Goal: Submit feedback/report problem: Submit feedback/report problem

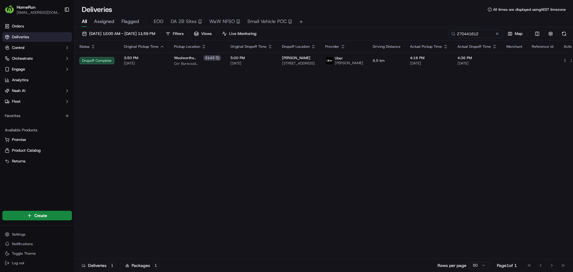
click at [484, 36] on input "270441612" at bounding box center [476, 34] width 54 height 8
click at [479, 37] on input "270471112" at bounding box center [467, 34] width 72 height 8
paste input "69271"
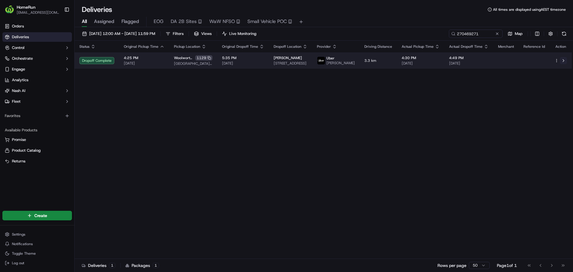
click at [566, 63] on button at bounding box center [563, 60] width 7 height 7
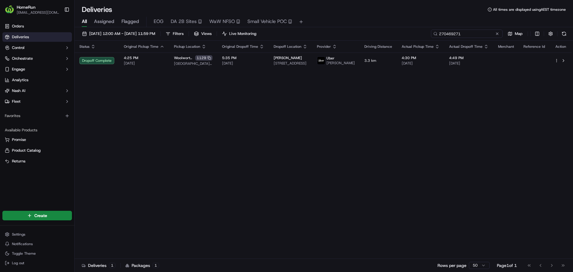
click at [464, 34] on input "270469271" at bounding box center [467, 34] width 72 height 8
paste input "53180925"
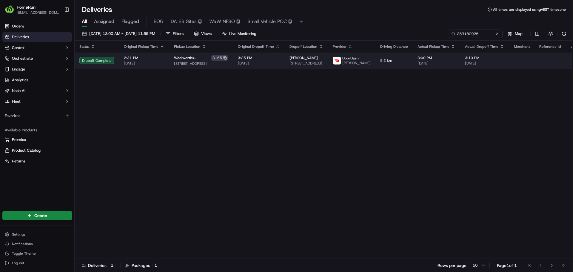
click at [573, 62] on button at bounding box center [579, 60] width 7 height 7
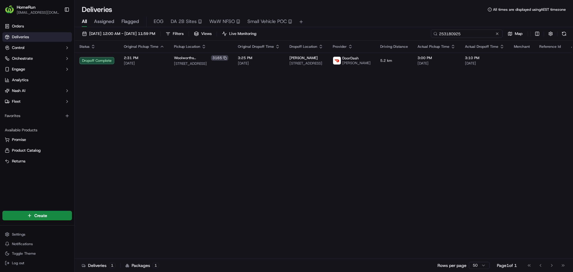
click at [462, 34] on input "253180925" at bounding box center [467, 34] width 72 height 8
paste input "7034228"
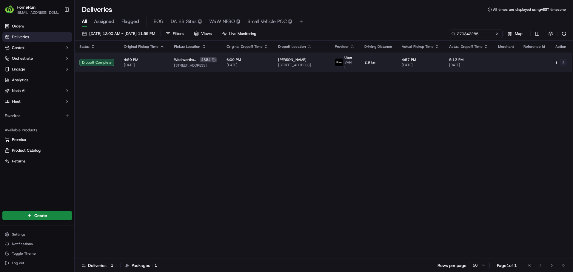
click at [563, 63] on button at bounding box center [563, 62] width 7 height 7
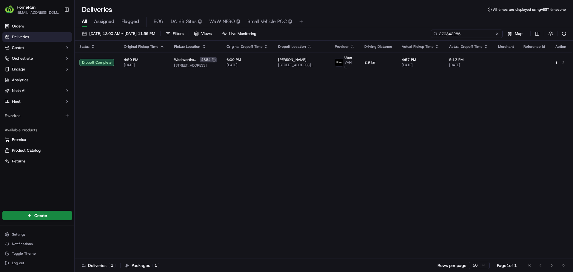
click at [467, 35] on input "270342285" at bounding box center [467, 34] width 72 height 8
paste input "61558768"
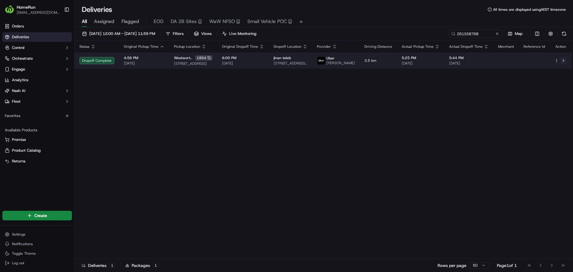
click at [562, 64] on button at bounding box center [563, 60] width 7 height 7
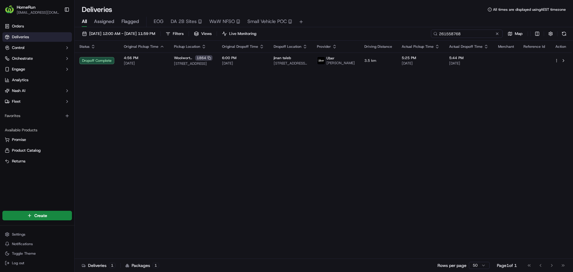
click at [467, 34] on input "261558768" at bounding box center [467, 34] width 72 height 8
paste input "7031591"
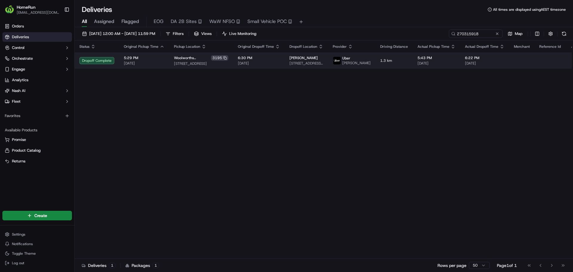
click at [573, 61] on button at bounding box center [579, 60] width 7 height 7
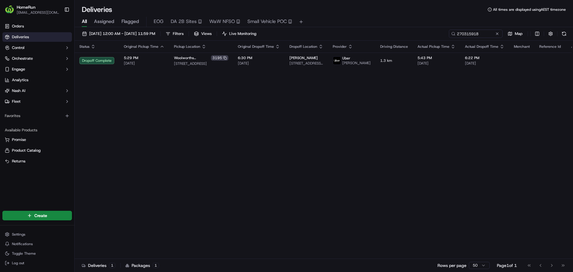
click at [461, 39] on div "15/09/2025 12:00 AM - 22/09/2025 11:59 PM Filters Views Live Monitoring 2703159…" at bounding box center [324, 35] width 499 height 11
click at [463, 37] on input "270315918" at bounding box center [467, 34] width 72 height 8
paste input "240615"
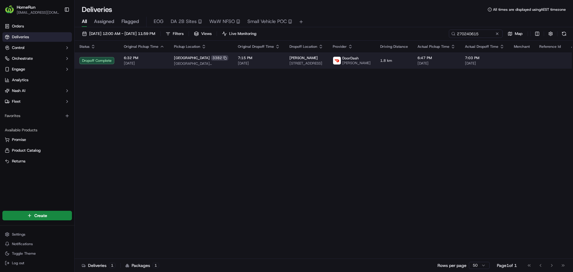
click at [573, 61] on button at bounding box center [579, 60] width 7 height 7
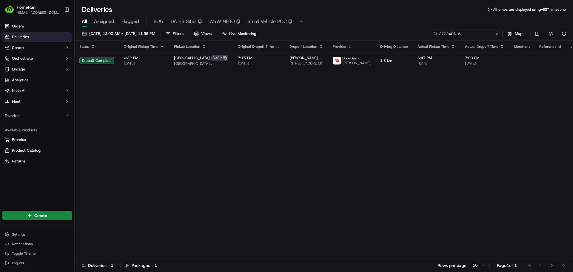
click at [478, 33] on input "270240615" at bounding box center [467, 34] width 72 height 8
paste input "70550"
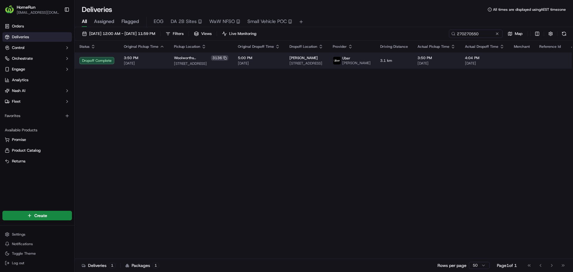
click at [573, 63] on button at bounding box center [579, 60] width 7 height 7
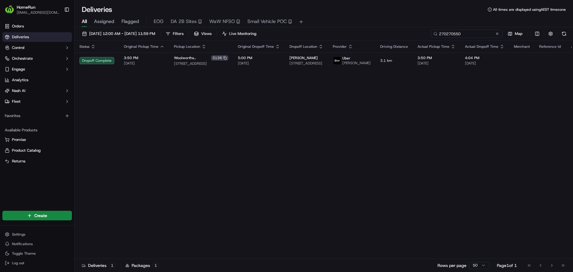
click at [476, 36] on input "270270550" at bounding box center [467, 34] width 72 height 8
paste input "401617"
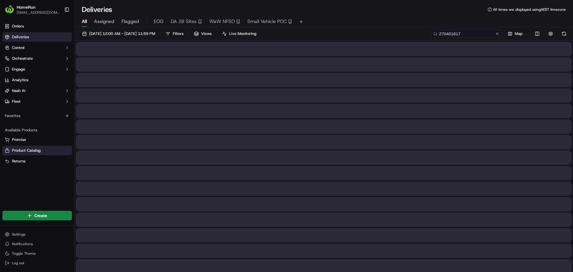
type input "270401617"
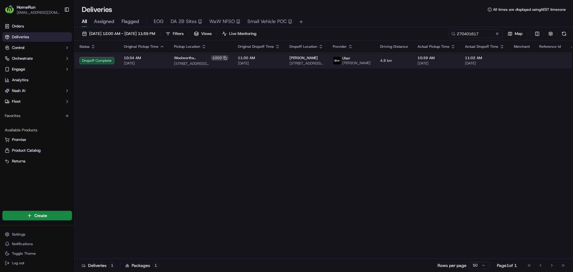
click at [573, 60] on button at bounding box center [579, 60] width 7 height 7
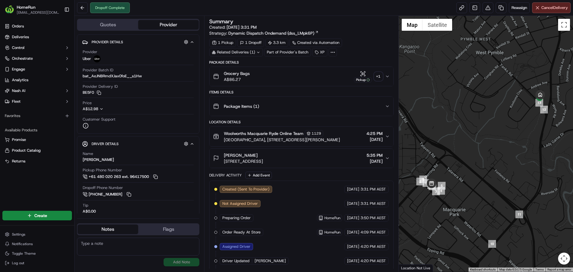
click at [381, 79] on div "+ 1" at bounding box center [378, 76] width 8 height 8
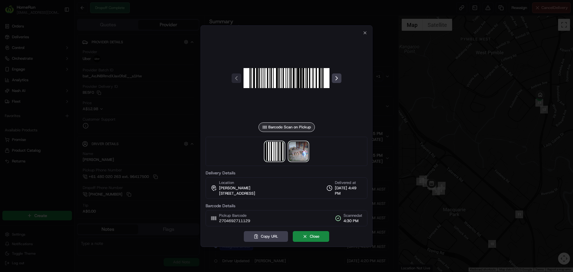
click at [299, 149] on img at bounding box center [298, 151] width 19 height 19
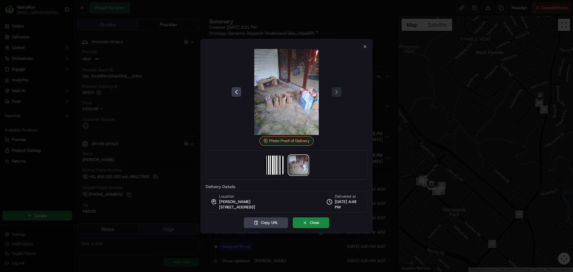
drag, startPoint x: 419, startPoint y: 151, endPoint x: 421, endPoint y: 149, distance: 3.4
click at [420, 151] on div at bounding box center [286, 136] width 573 height 272
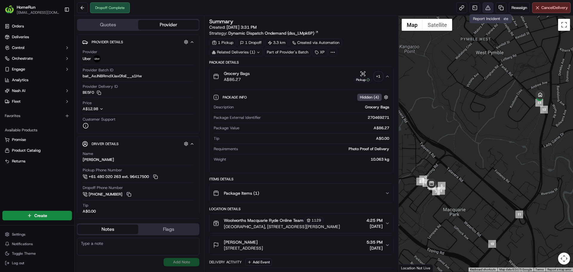
click at [487, 7] on button at bounding box center [488, 7] width 11 height 11
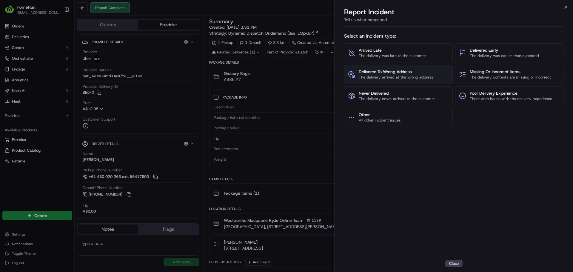
click at [398, 79] on span "The delivery arrived at the wrong address" at bounding box center [396, 77] width 74 height 5
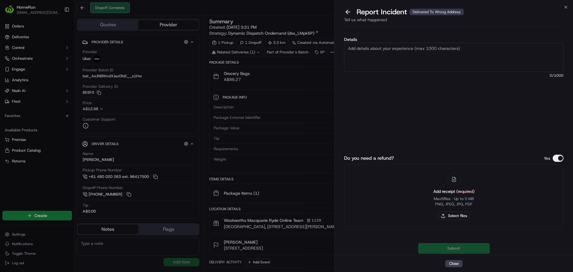
click at [391, 60] on textarea "Details" at bounding box center [453, 57] width 219 height 29
type textarea "Delivered to incorrect address proof of delivery does not match previous orders."
click at [463, 217] on button "Select files" at bounding box center [454, 216] width 32 height 8
type input "C:\fakepath\270469271.pdf"
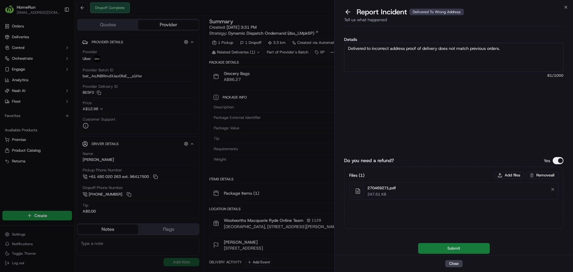
click at [488, 246] on button "Submit" at bounding box center [454, 248] width 72 height 11
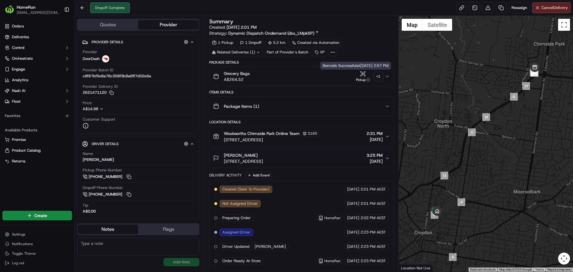
click at [374, 78] on button "Pickup + 1" at bounding box center [368, 77] width 29 height 12
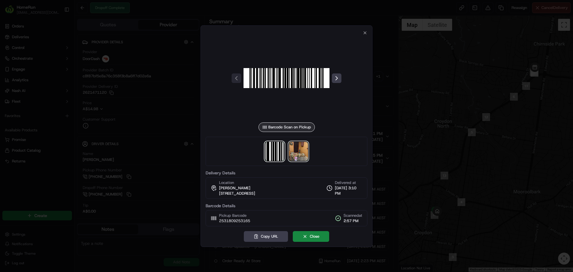
click at [294, 152] on img at bounding box center [298, 151] width 19 height 19
click at [409, 139] on div at bounding box center [286, 136] width 573 height 272
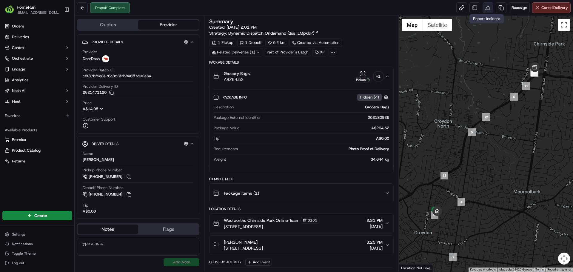
click at [484, 8] on button at bounding box center [488, 7] width 11 height 11
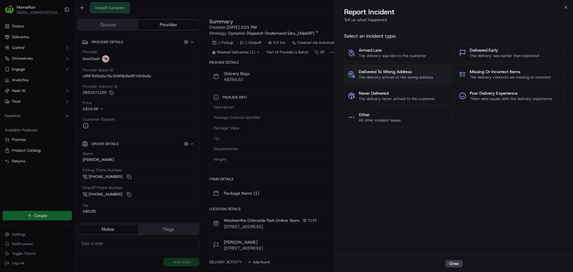
click at [397, 71] on span "Delivered To Wrong Address" at bounding box center [396, 72] width 74 height 6
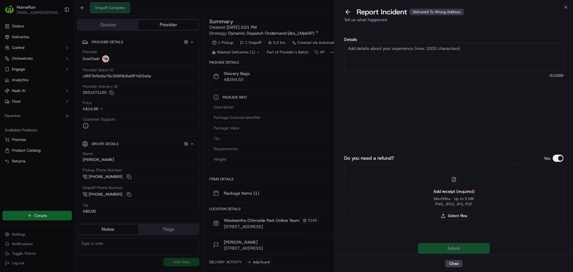
click at [394, 62] on textarea "Details" at bounding box center [453, 57] width 219 height 29
click at [464, 214] on button "Select files" at bounding box center [454, 216] width 32 height 8
type input "C:\fakepath\253180925.pdf"
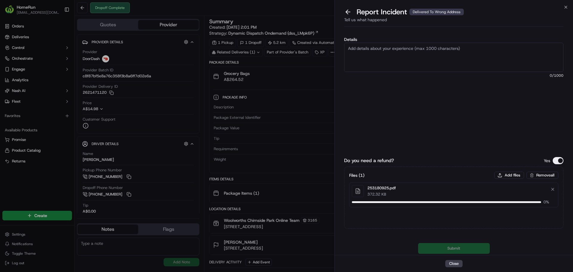
click at [400, 59] on textarea "Details" at bounding box center [453, 57] width 219 height 29
type textarea "Del"
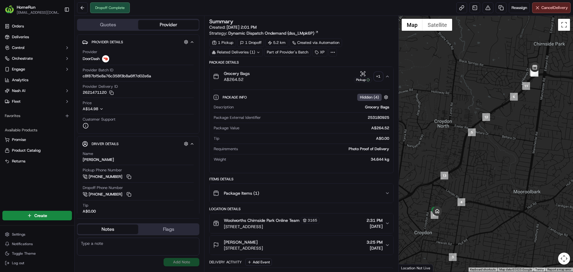
click at [379, 76] on div "+ 1" at bounding box center [378, 76] width 8 height 8
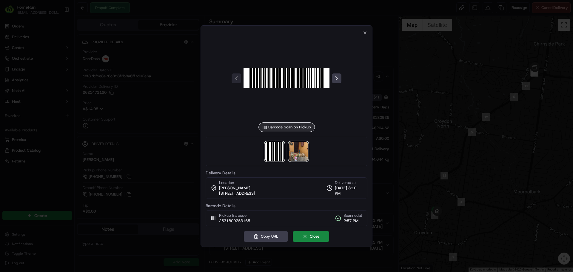
click at [294, 153] on img at bounding box center [298, 151] width 19 height 19
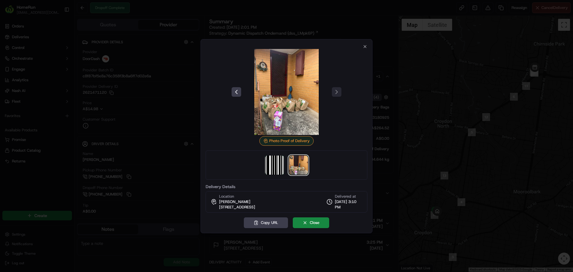
click at [421, 117] on div at bounding box center [286, 136] width 573 height 272
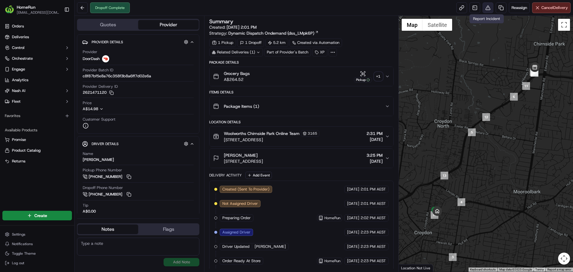
click at [487, 7] on button at bounding box center [488, 7] width 11 height 11
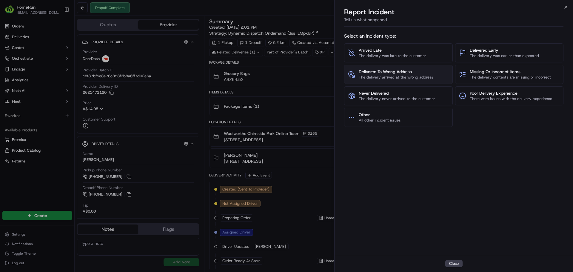
click at [426, 68] on button "Delivered To Wrong Address The delivery arrived at the wrong address" at bounding box center [398, 74] width 109 height 19
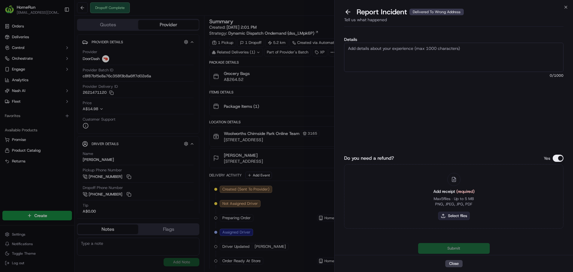
click at [452, 214] on button "Select files" at bounding box center [454, 216] width 32 height 8
type input "C:\fakepath\253180925.pdf"
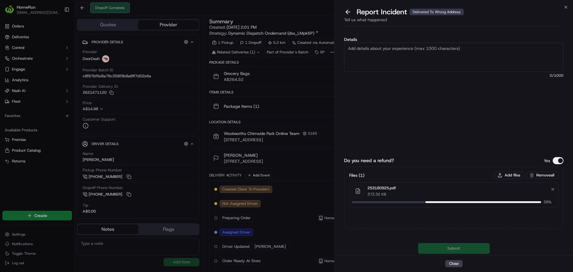
click at [381, 54] on textarea "Details" at bounding box center [453, 57] width 219 height 29
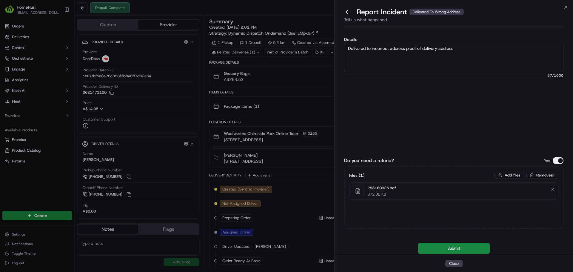
click at [467, 61] on textarea "Delivered to incorrect address proof of delivery address" at bounding box center [453, 57] width 219 height 29
click at [466, 61] on textarea "Delivered to incorrect address proof of delivery address" at bounding box center [453, 57] width 219 height 29
click at [472, 61] on textarea "Delivered to incorrect address proof of delivery address" at bounding box center [453, 57] width 219 height 29
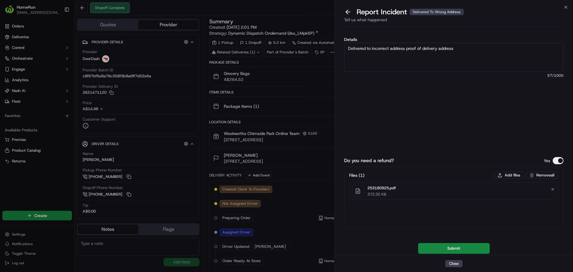
click at [467, 54] on textarea "Delivered to incorrect address proof of delivery address" at bounding box center [453, 57] width 219 height 29
click at [467, 50] on textarea "Delivered to incorrect address proof of delivery address" at bounding box center [453, 57] width 219 height 29
type textarea "Delivered to incorrect address proof of delivery does not match previous delive…"
click at [442, 244] on button "Submit" at bounding box center [454, 248] width 72 height 11
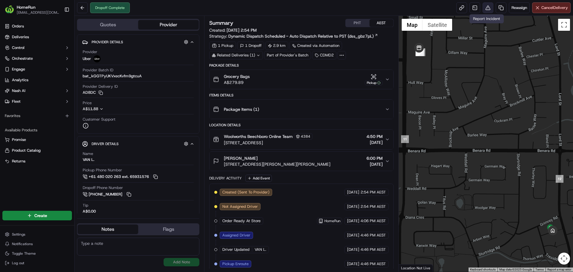
click at [491, 6] on button at bounding box center [488, 7] width 11 height 11
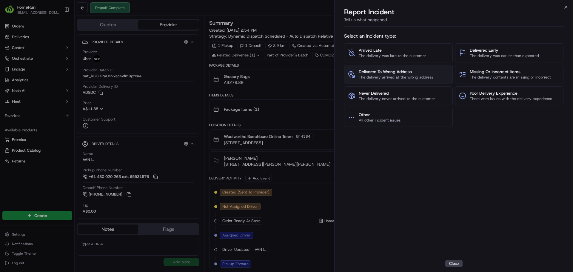
click at [381, 77] on span "The delivery arrived at the wrong address" at bounding box center [396, 77] width 74 height 5
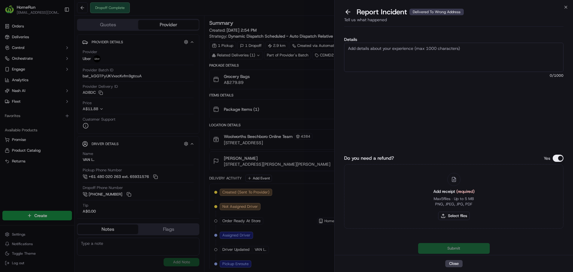
click at [379, 54] on textarea "Details" at bounding box center [453, 57] width 219 height 29
type textarea "Delivered to incorrect address no proof of delivery photo taken"
click at [468, 215] on button "Select files" at bounding box center [454, 216] width 32 height 8
type input "C:\fakepath\270342285.pdf"
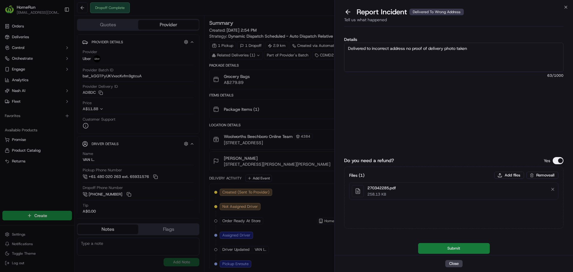
click at [454, 246] on button "Submit" at bounding box center [454, 248] width 72 height 11
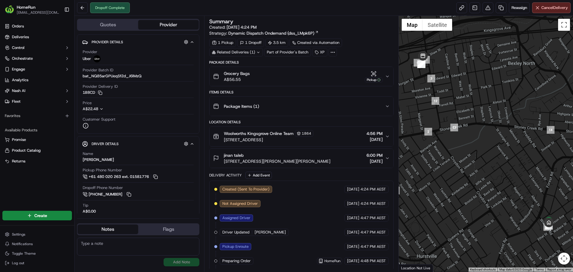
click at [254, 53] on div "Related Deliveries (1)" at bounding box center [236, 52] width 54 height 8
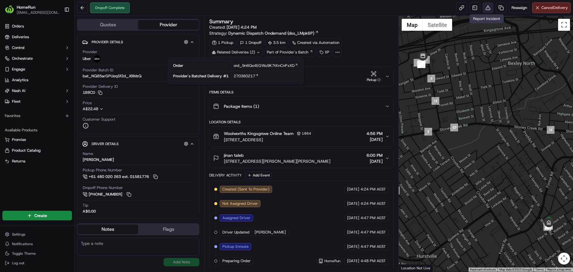
click at [486, 8] on button at bounding box center [488, 7] width 11 height 11
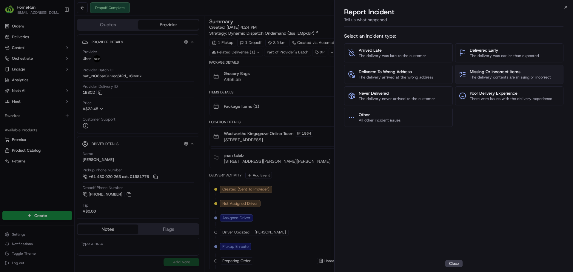
click at [514, 75] on span "The delivery contents are missing or incorrect" at bounding box center [510, 77] width 81 height 5
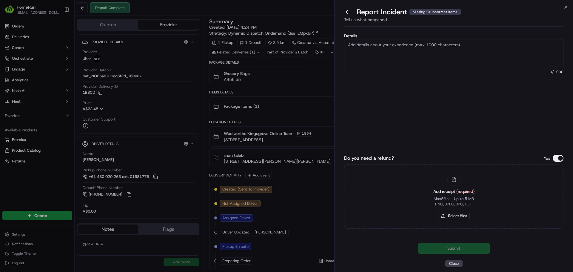
click at [384, 62] on textarea "Details" at bounding box center [453, 53] width 219 height 29
type textarea "Bundled order, customer received incorrect delivery."
click at [460, 212] on button "Select files" at bounding box center [454, 216] width 32 height 8
type input "C:\fakepath\261558768.pdf"
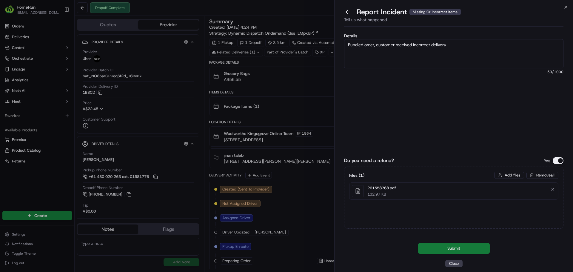
click at [440, 245] on button "Submit" at bounding box center [454, 248] width 72 height 11
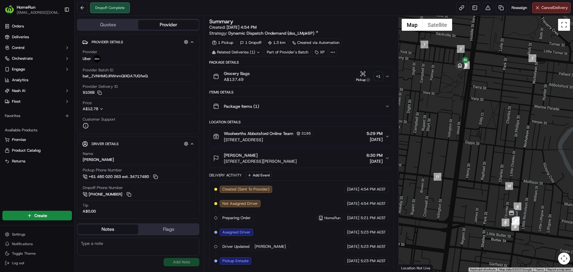
click at [378, 80] on div "+ 1" at bounding box center [378, 76] width 8 height 8
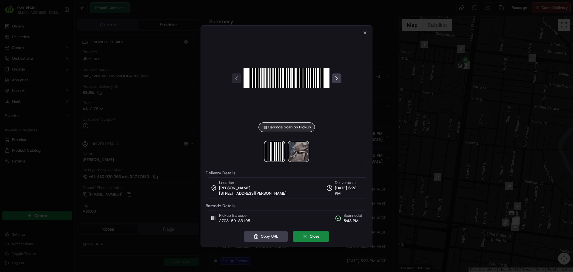
click at [294, 153] on img at bounding box center [298, 151] width 19 height 19
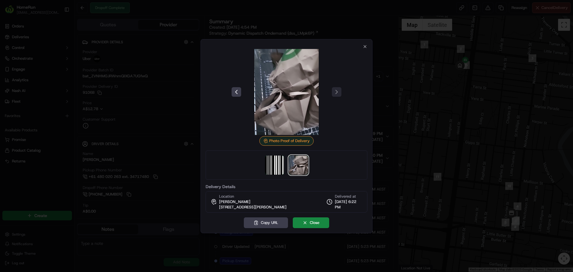
click at [411, 126] on div at bounding box center [286, 136] width 573 height 272
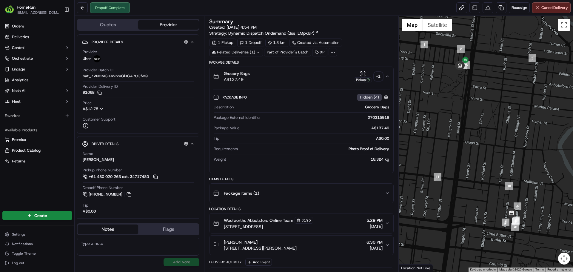
click at [382, 76] on div "+ 1" at bounding box center [378, 76] width 8 height 8
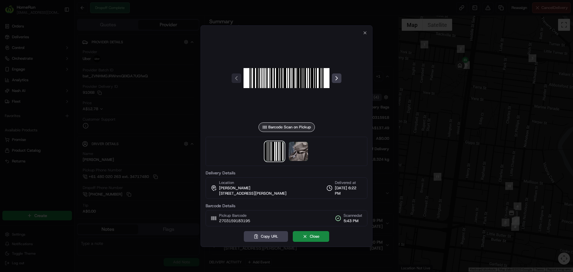
click at [308, 145] on div at bounding box center [287, 151] width 162 height 29
click at [293, 150] on img at bounding box center [298, 151] width 19 height 19
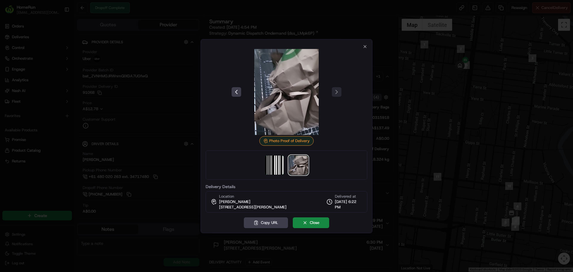
click at [430, 118] on div at bounding box center [286, 136] width 573 height 272
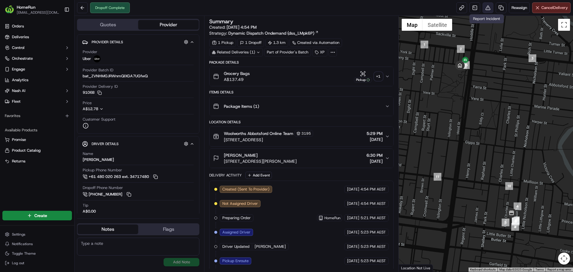
click at [488, 7] on button at bounding box center [488, 7] width 11 height 11
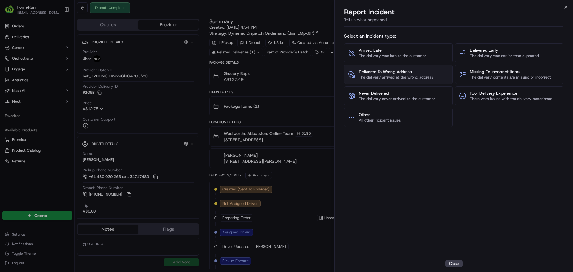
click at [408, 74] on span "Delivered To Wrong Address" at bounding box center [396, 72] width 74 height 6
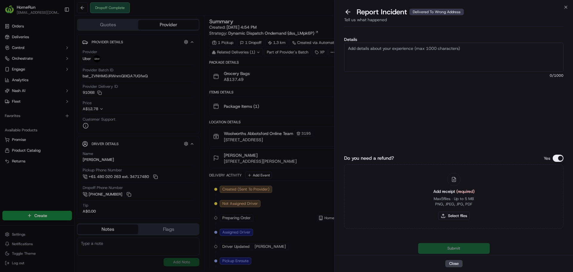
click at [405, 46] on textarea "Details" at bounding box center [453, 57] width 219 height 29
type textarea "D"
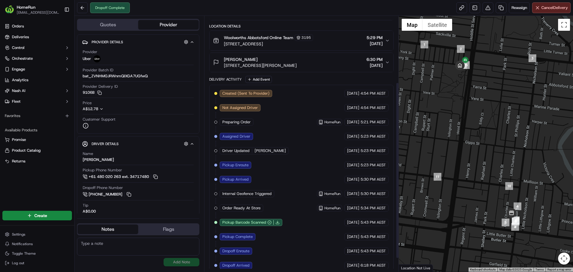
scroll to position [116, 0]
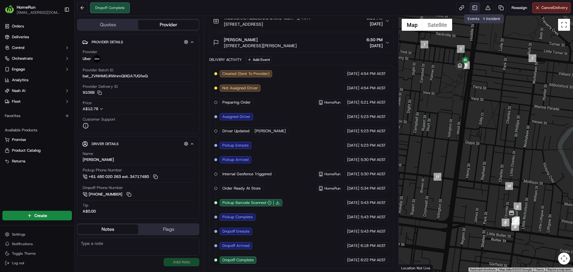
click at [478, 6] on link at bounding box center [475, 7] width 11 height 11
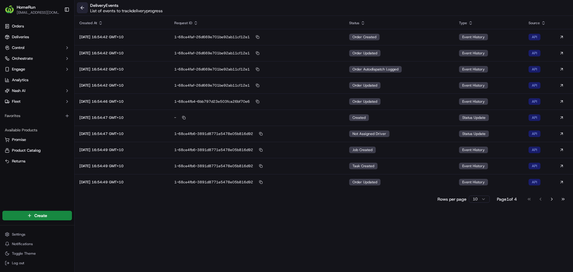
click at [87, 10] on button at bounding box center [82, 7] width 11 height 11
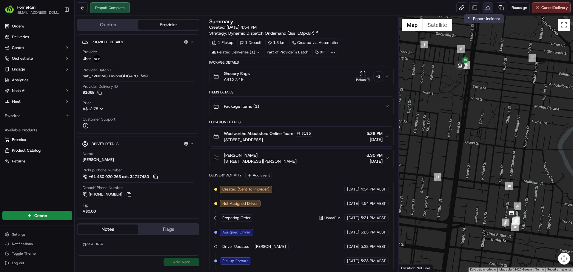
click at [486, 6] on button at bounding box center [488, 7] width 11 height 11
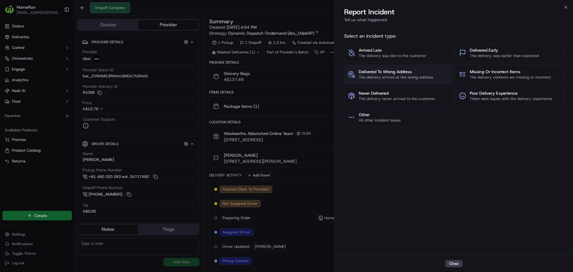
click at [413, 73] on span "Delivered To Wrong Address" at bounding box center [396, 72] width 74 height 6
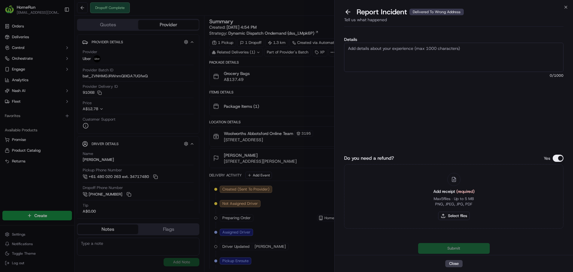
click at [400, 55] on textarea "Details" at bounding box center [453, 57] width 219 height 29
type textarea "Delivered to incorrect address proof of delivery photo unusable"
click at [444, 216] on button "Select files" at bounding box center [454, 216] width 32 height 8
type input "C:\fakepath\270315918.pdf"
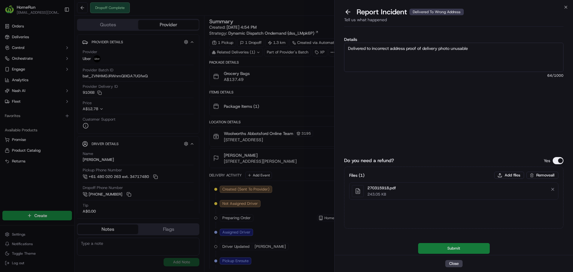
click at [466, 249] on button "Submit" at bounding box center [454, 248] width 72 height 11
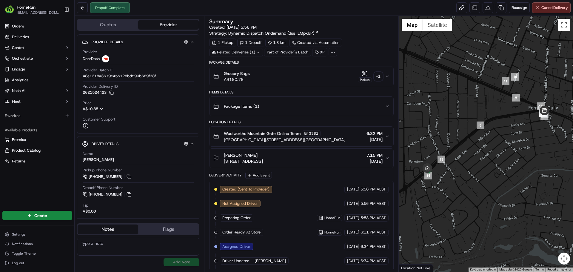
click at [382, 74] on div "+ 1" at bounding box center [378, 76] width 8 height 8
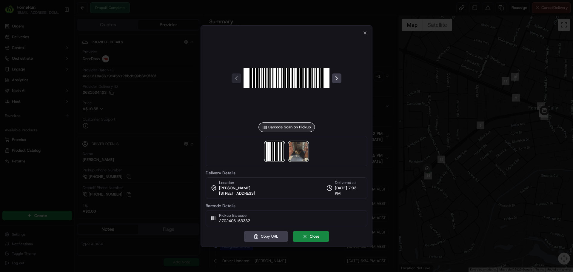
click at [293, 157] on img at bounding box center [298, 151] width 19 height 19
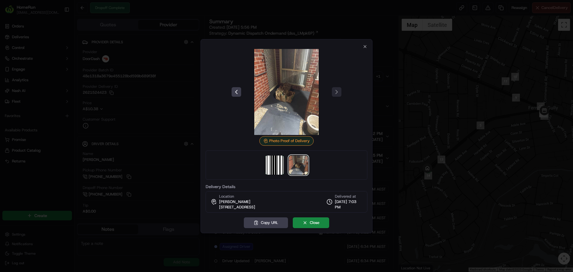
drag, startPoint x: 432, startPoint y: 123, endPoint x: 460, endPoint y: 69, distance: 60.9
click at [432, 123] on div at bounding box center [286, 136] width 573 height 272
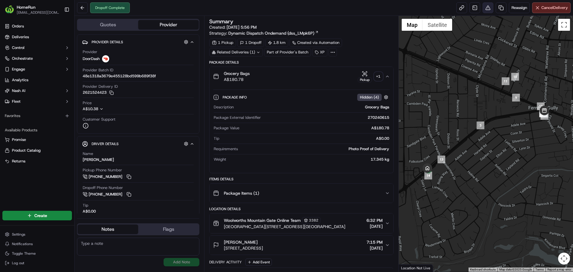
click at [487, 12] on button at bounding box center [488, 7] width 11 height 11
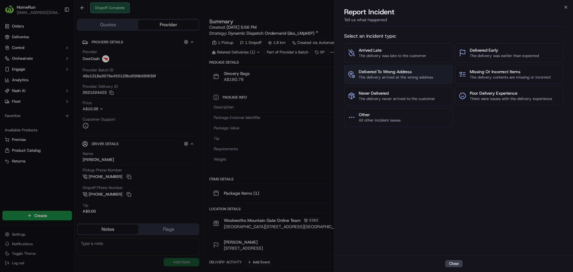
click at [377, 77] on span "The delivery arrived at the wrong address" at bounding box center [396, 77] width 74 height 5
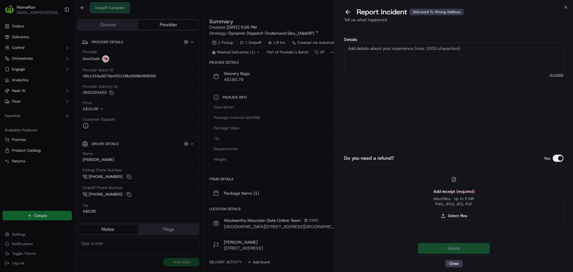
click at [391, 62] on textarea "Details" at bounding box center [453, 57] width 219 height 29
type textarea "Delivered to incorrect address proof of delivery does not match previous orders"
click at [453, 212] on button "Select files" at bounding box center [454, 216] width 32 height 8
type input "C:\fakepath\270240615.pdf"
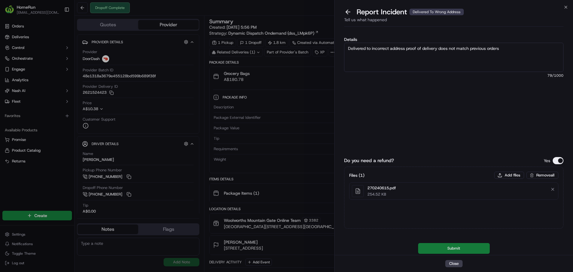
click at [442, 245] on button "Submit" at bounding box center [454, 248] width 72 height 11
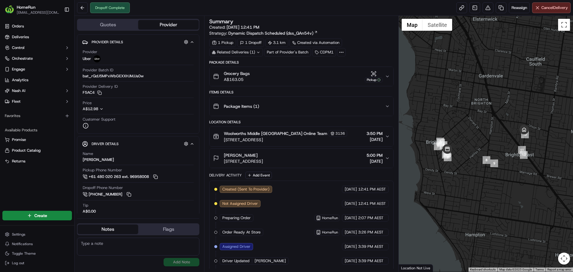
click at [257, 53] on icon at bounding box center [259, 52] width 4 height 4
click at [486, 8] on button at bounding box center [488, 7] width 11 height 11
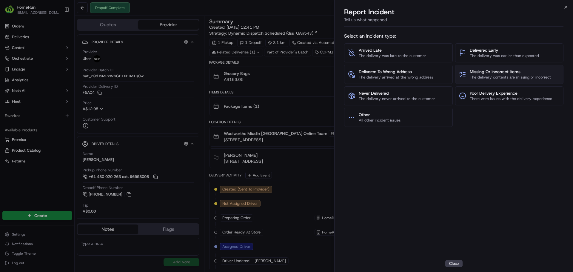
click at [513, 69] on span "Missing Or Incorrect Items" at bounding box center [510, 72] width 81 height 6
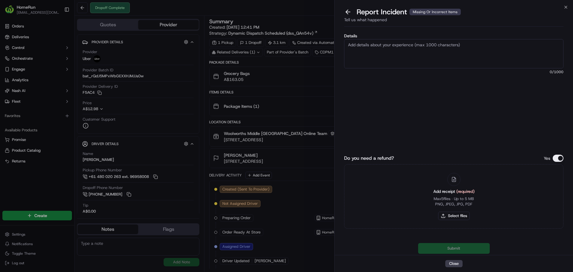
click at [405, 50] on textarea "Details" at bounding box center [453, 53] width 219 height 29
type textarea "Customer has been delivered an Ubereats order instead of their groceries. No pr…"
click at [455, 217] on button "Select files" at bounding box center [454, 216] width 32 height 8
type input "C:\fakepath\270270550.pdf"
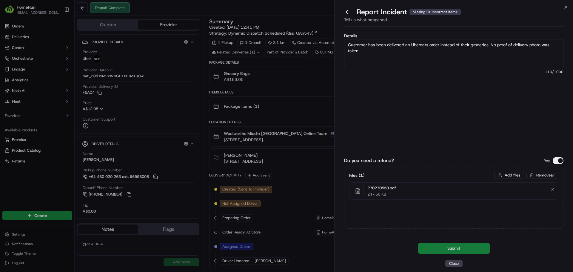
click at [459, 243] on button "Submit" at bounding box center [454, 248] width 72 height 11
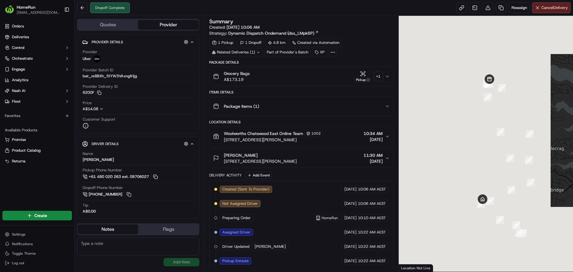
click at [379, 78] on div "+ 1" at bounding box center [378, 76] width 8 height 8
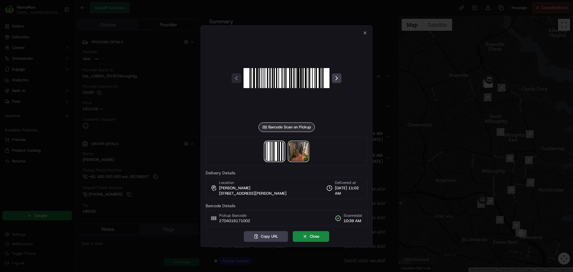
click at [302, 154] on img at bounding box center [298, 151] width 19 height 19
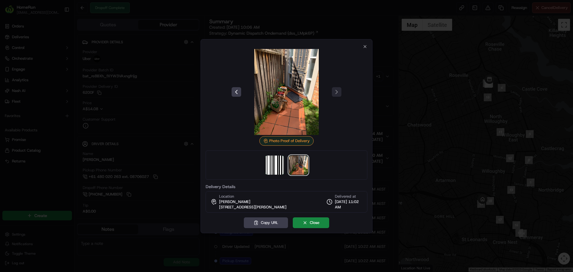
click at [407, 93] on div at bounding box center [286, 136] width 573 height 272
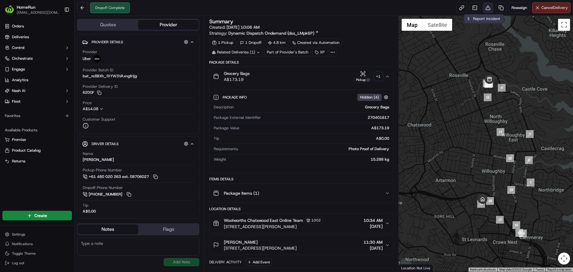
click at [483, 7] on button at bounding box center [488, 7] width 11 height 11
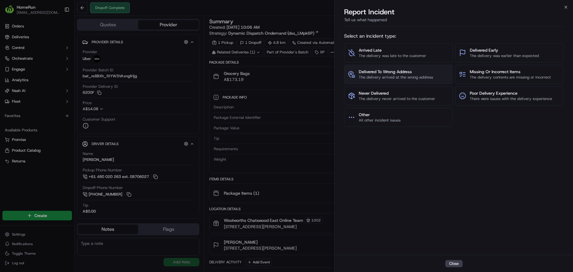
click at [397, 73] on span "Delivered To Wrong Address" at bounding box center [396, 72] width 74 height 6
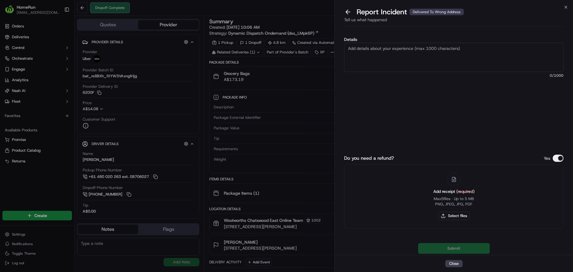
click at [411, 55] on textarea "Details" at bounding box center [453, 57] width 219 height 29
type textarea "Delivered to incorrect address proof of delivery photo does not match previous …"
click at [460, 213] on button "Select files" at bounding box center [454, 216] width 32 height 8
type input "C:\fakepath\270401617.pdf"
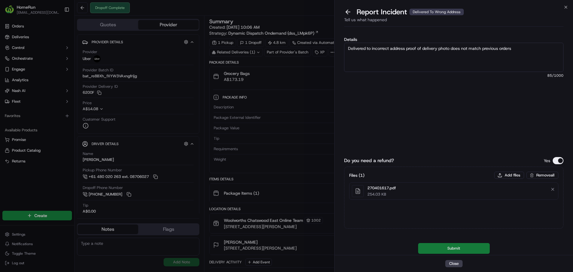
click at [455, 249] on button "Submit" at bounding box center [454, 248] width 72 height 11
